Goal: Find specific page/section: Find specific page/section

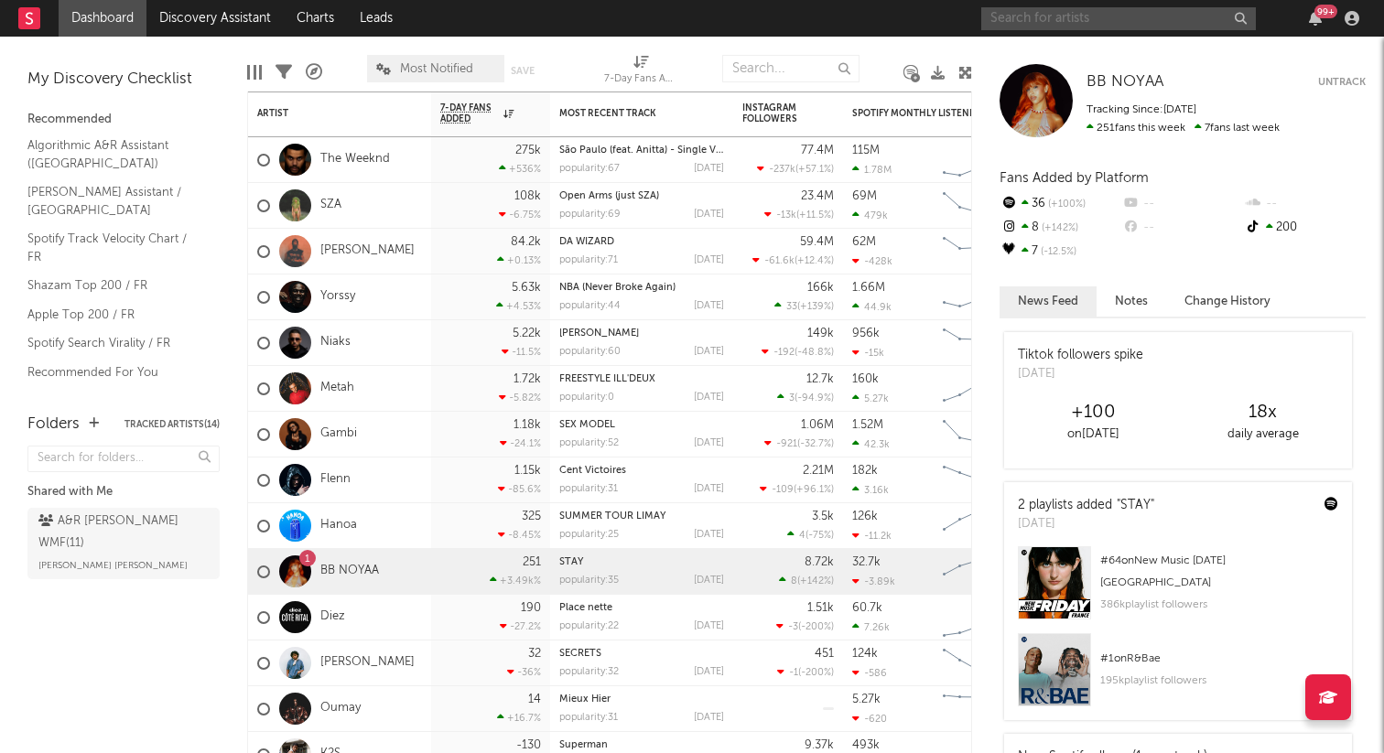
click at [1129, 18] on input "text" at bounding box center [1118, 18] width 275 height 23
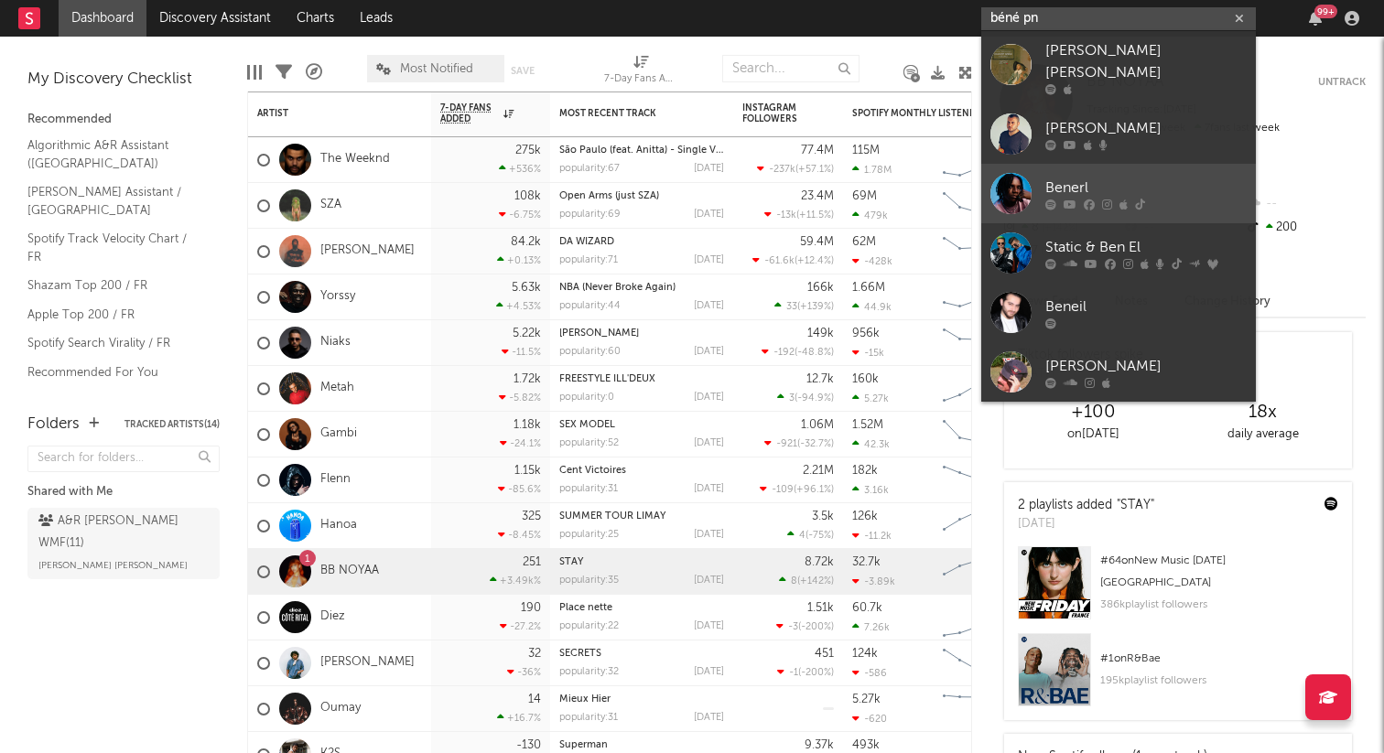
type input "béné pnl"
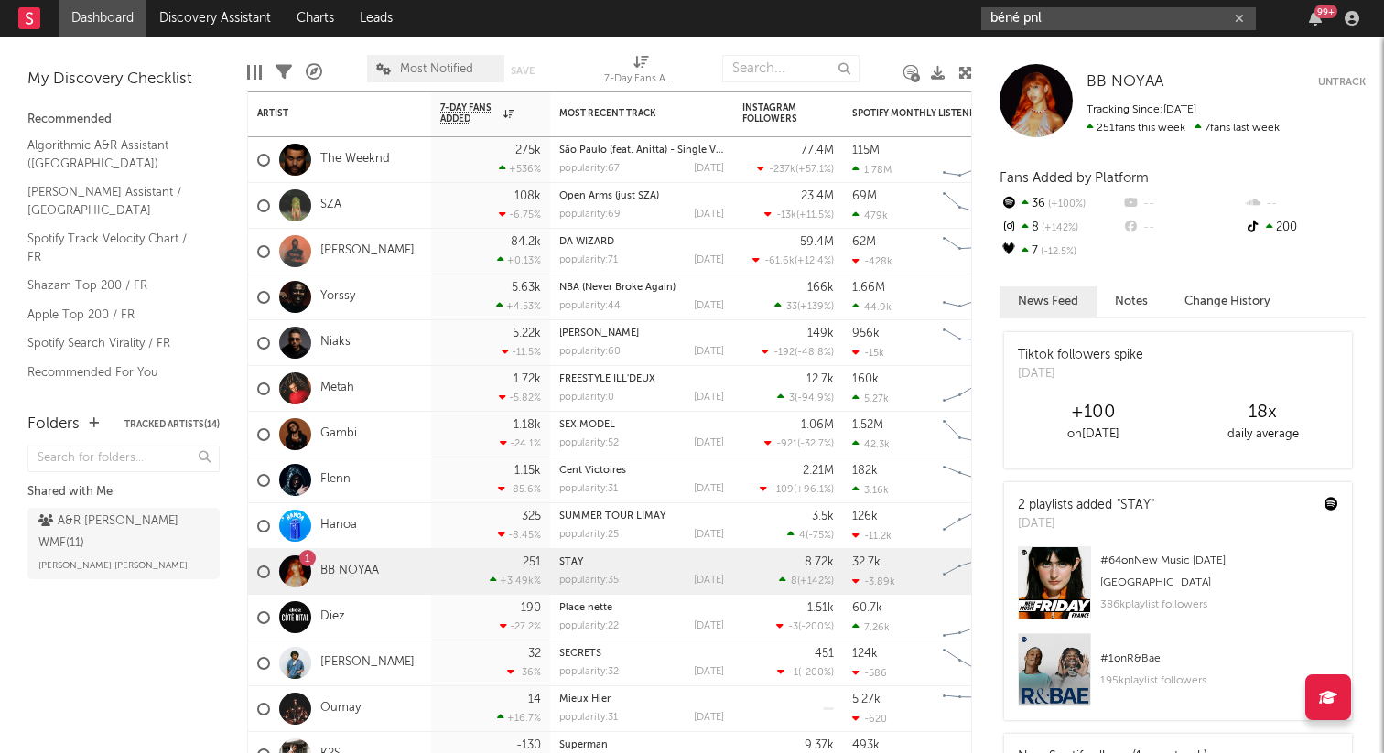
click at [1245, 17] on button "button" at bounding box center [1239, 18] width 15 height 17
